Goal: Subscribe to service/newsletter

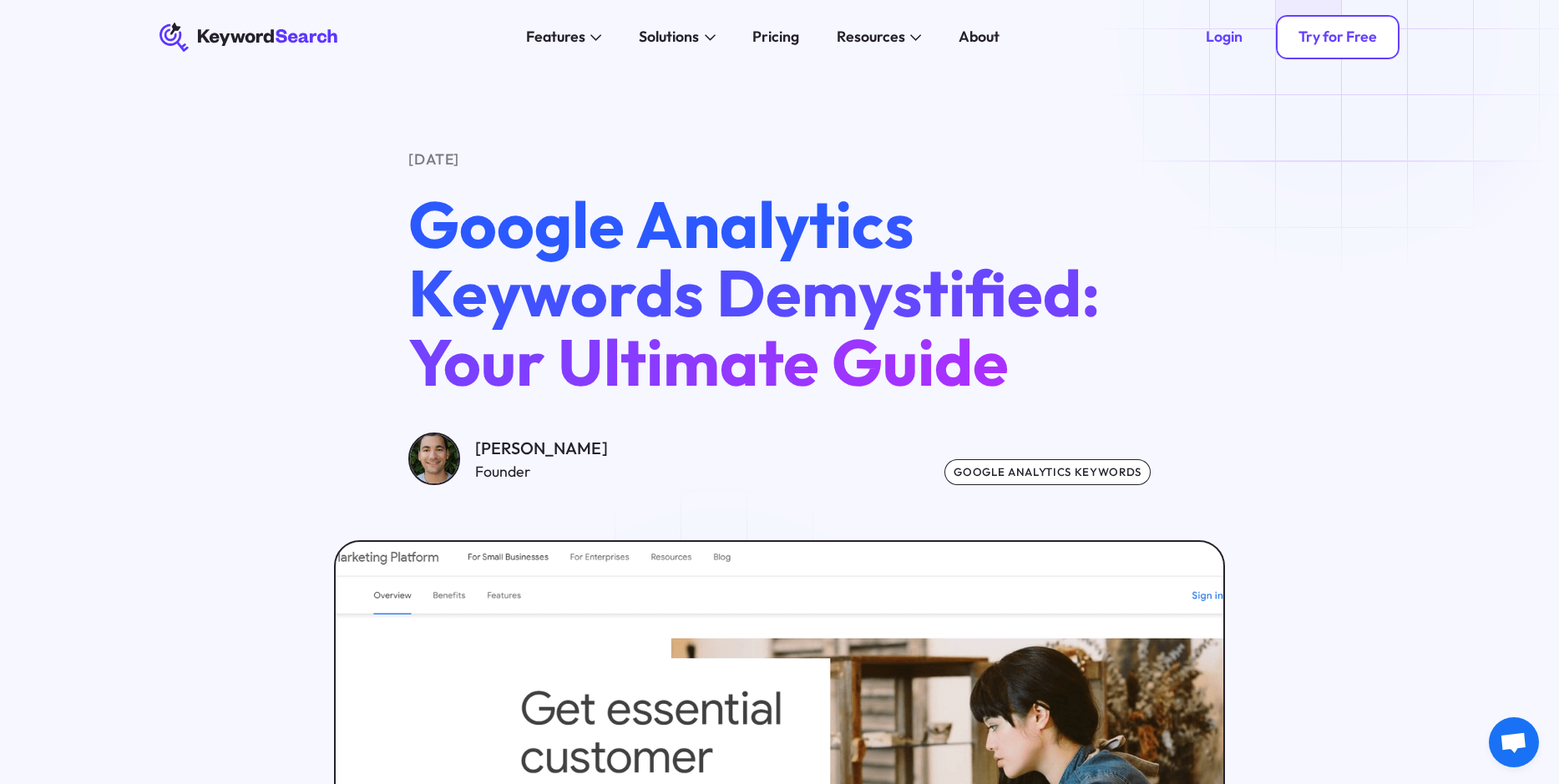
click at [1350, 35] on div "Try for Free" at bounding box center [1338, 37] width 79 height 18
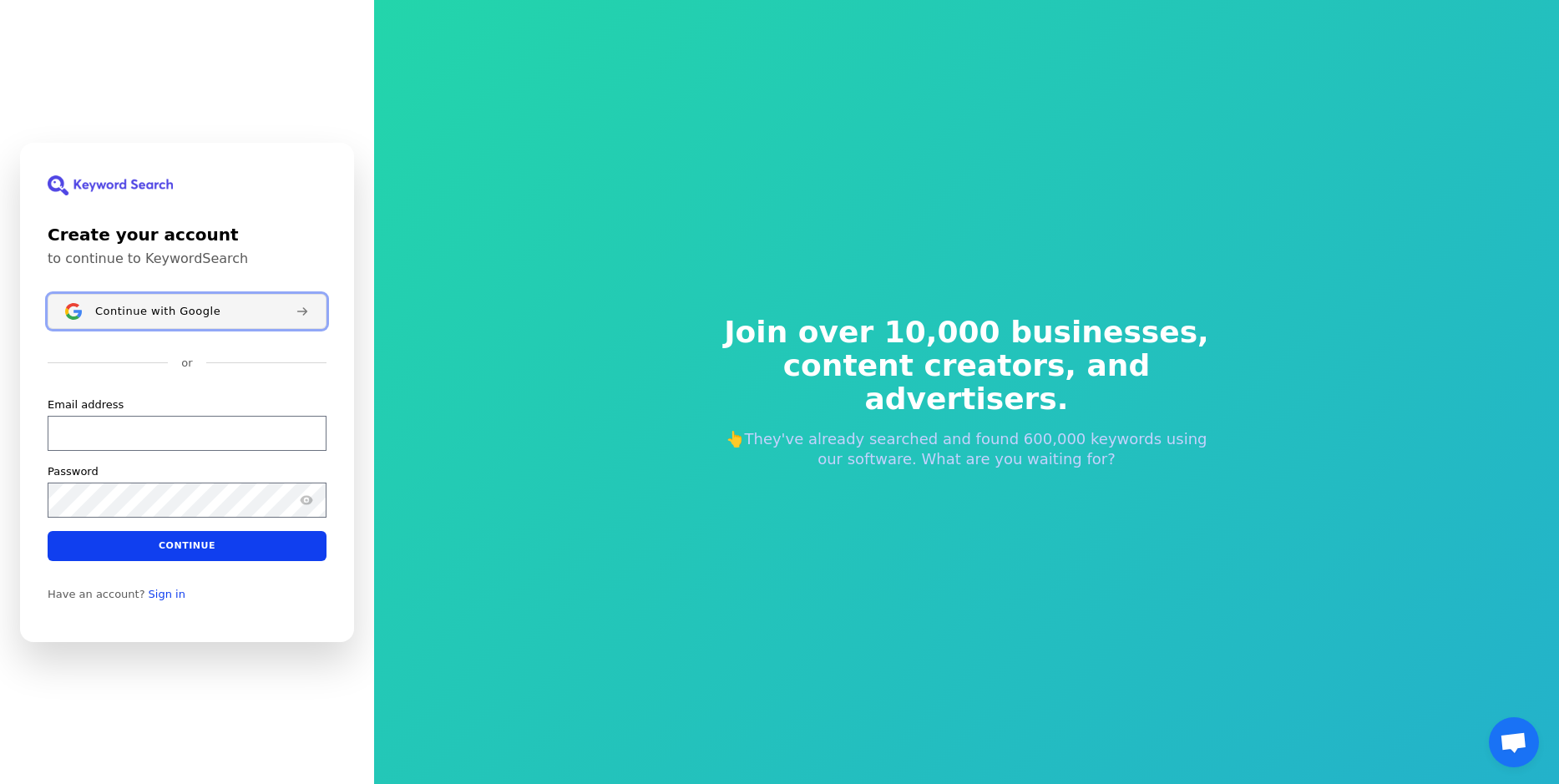
click at [189, 307] on span "Continue with Google" at bounding box center [158, 310] width 126 height 13
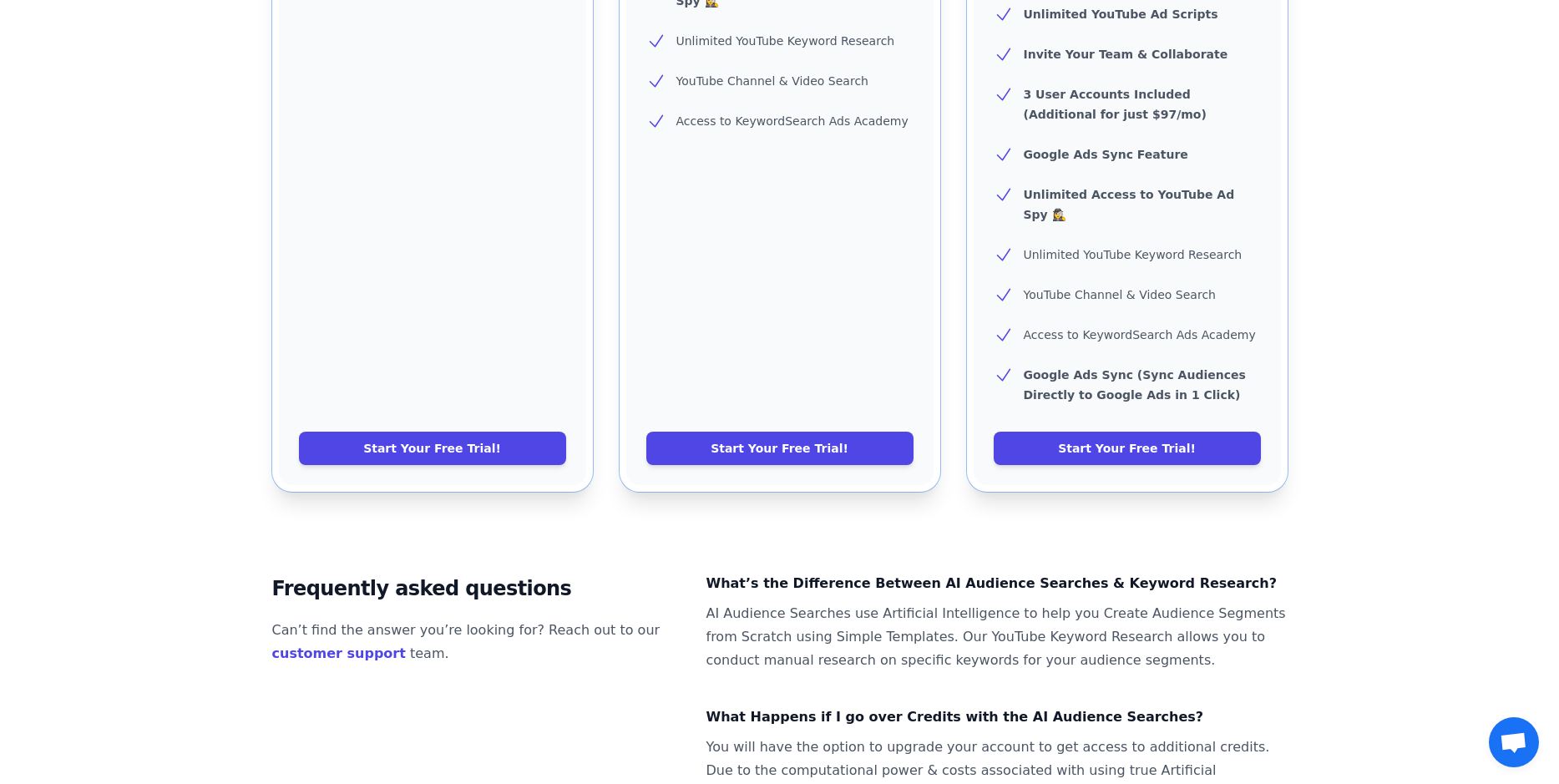
scroll to position [971, 0]
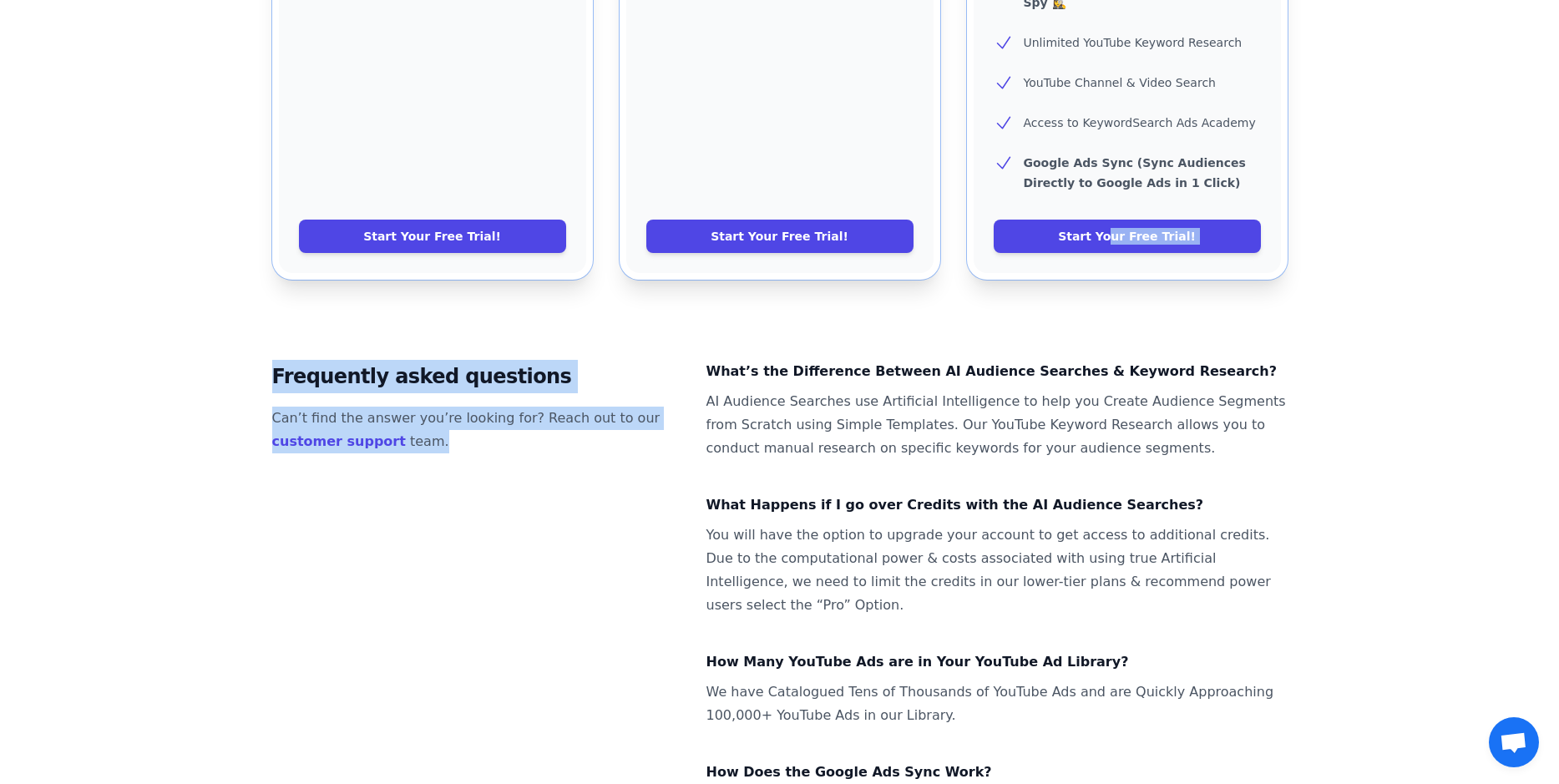
drag, startPoint x: 1116, startPoint y: 177, endPoint x: 611, endPoint y: 462, distance: 579.9
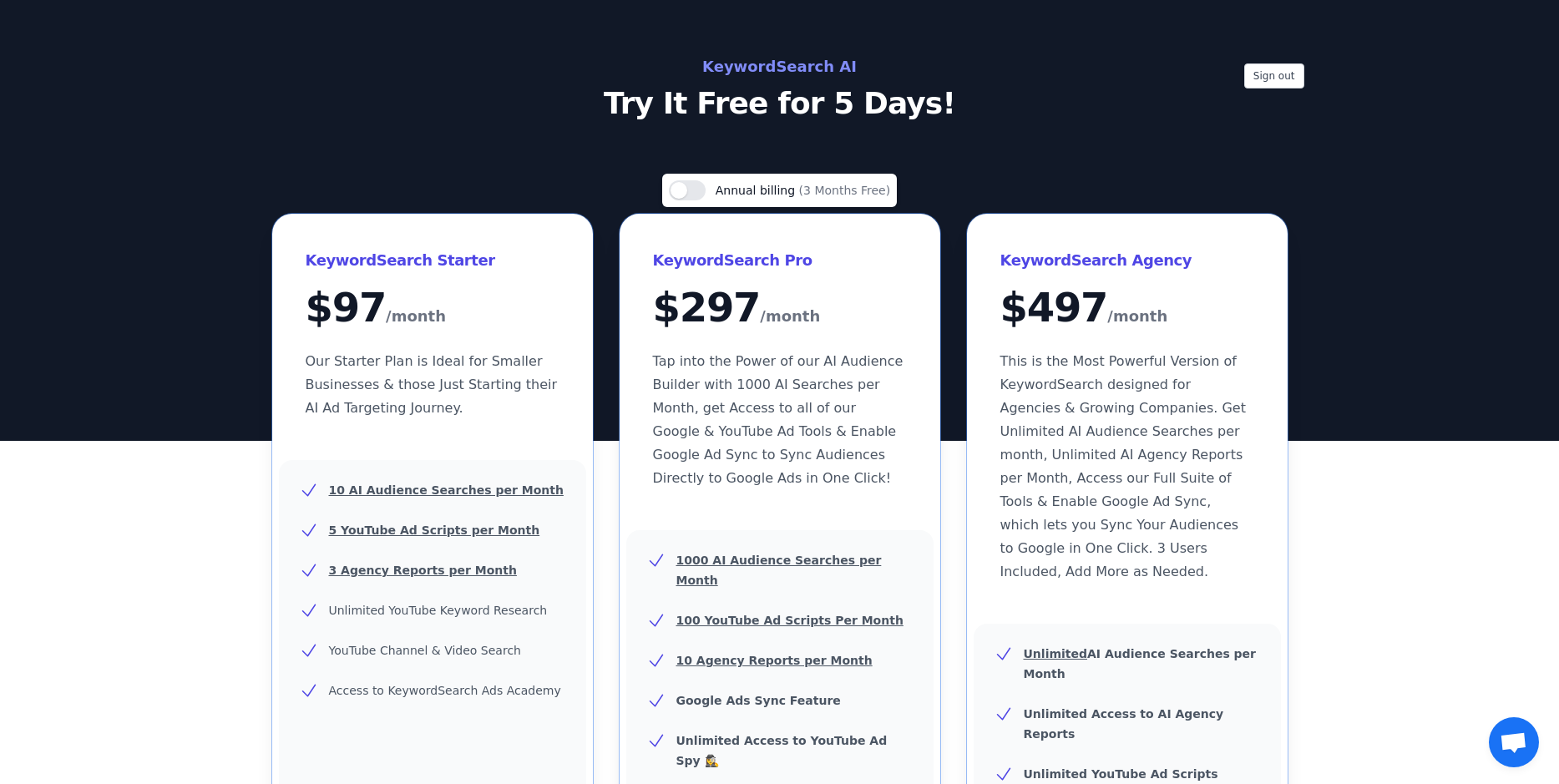
scroll to position [418, 0]
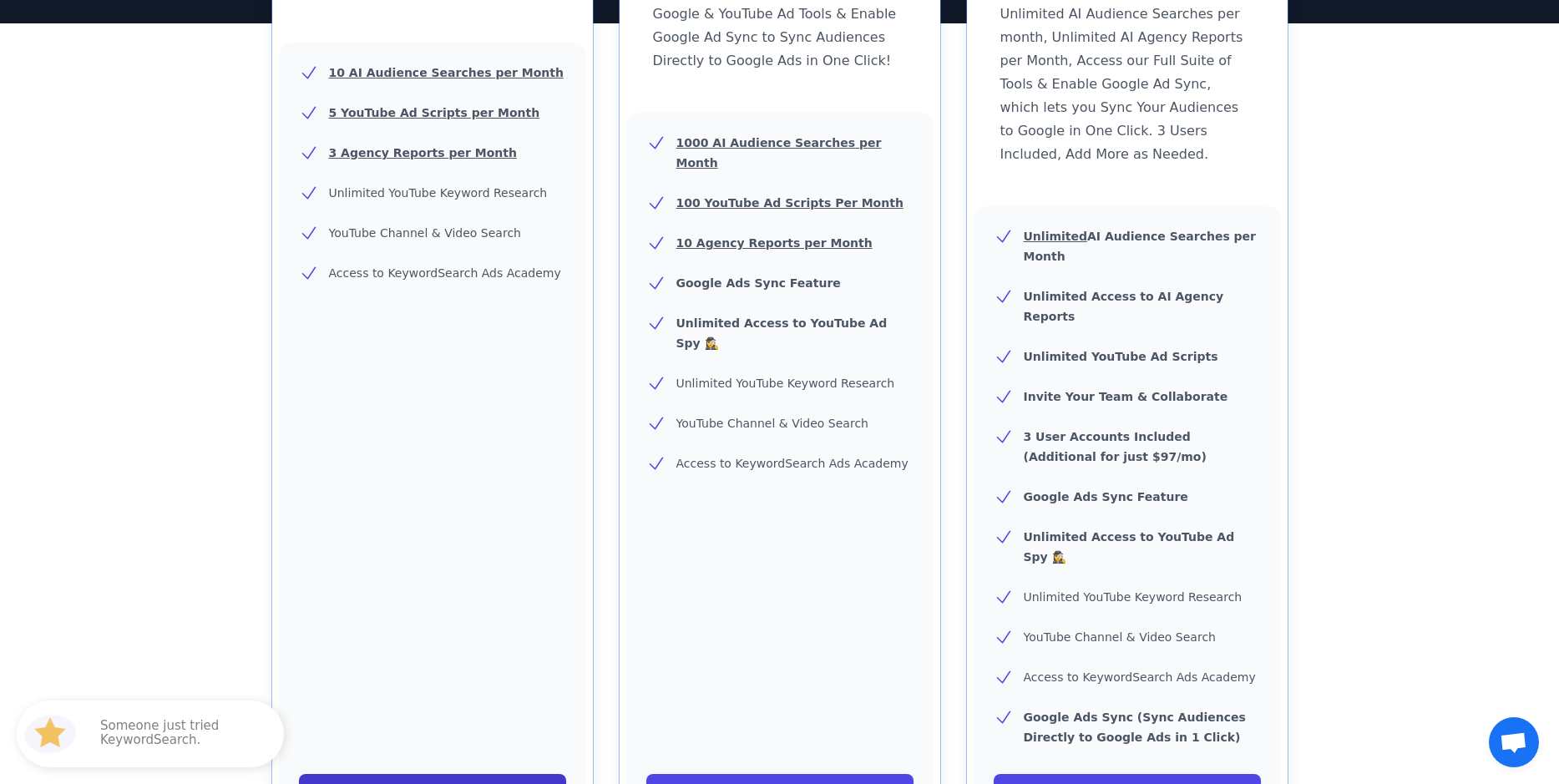
click at [450, 774] on link "Start Your Free Trial!" at bounding box center [433, 790] width 267 height 33
